Goal: Entertainment & Leisure: Consume media (video, audio)

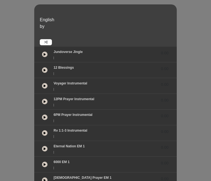
click at [65, 65] on div "12 Blessings 0.00" at bounding box center [111, 68] width 122 height 7
click at [44, 116] on icon at bounding box center [45, 117] width 2 height 3
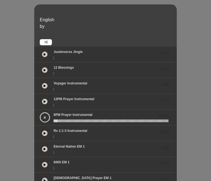
click at [44, 116] on icon at bounding box center [45, 117] width 2 height 3
click at [54, 120] on wave at bounding box center [111, 121] width 115 height 3
drag, startPoint x: 38, startPoint y: 113, endPoint x: 31, endPoint y: 113, distance: 6.6
click at [50, 120] on div at bounding box center [111, 121] width 122 height 3
click at [54, 120] on wave at bounding box center [111, 121] width 115 height 3
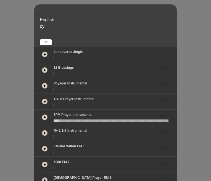
click at [54, 120] on wave at bounding box center [111, 121] width 115 height 3
drag, startPoint x: 38, startPoint y: 115, endPoint x: 31, endPoint y: 114, distance: 7.8
click at [50, 120] on div at bounding box center [111, 121] width 122 height 3
click at [54, 97] on p "12PM Prayer Instrumental" at bounding box center [74, 99] width 41 height 5
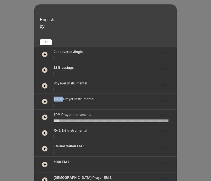
click at [42, 99] on button at bounding box center [45, 102] width 6 height 6
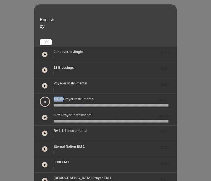
click at [40, 97] on button at bounding box center [45, 102] width 10 height 10
click at [42, 99] on button at bounding box center [45, 102] width 6 height 6
click at [40, 97] on button at bounding box center [45, 102] width 10 height 10
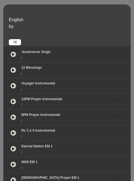
click at [12, 117] on icon at bounding box center [13, 117] width 2 height 3
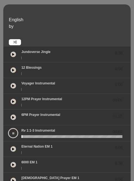
click at [14, 132] on icon at bounding box center [13, 133] width 2 height 3
click at [13, 132] on icon at bounding box center [13, 133] width 2 height 3
click at [13, 98] on div at bounding box center [13, 102] width 10 height 10
click at [14, 102] on icon at bounding box center [13, 101] width 2 height 3
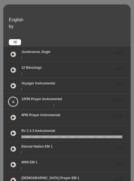
click at [13, 101] on icon at bounding box center [13, 102] width 2 height 3
